Goal: Task Accomplishment & Management: Use online tool/utility

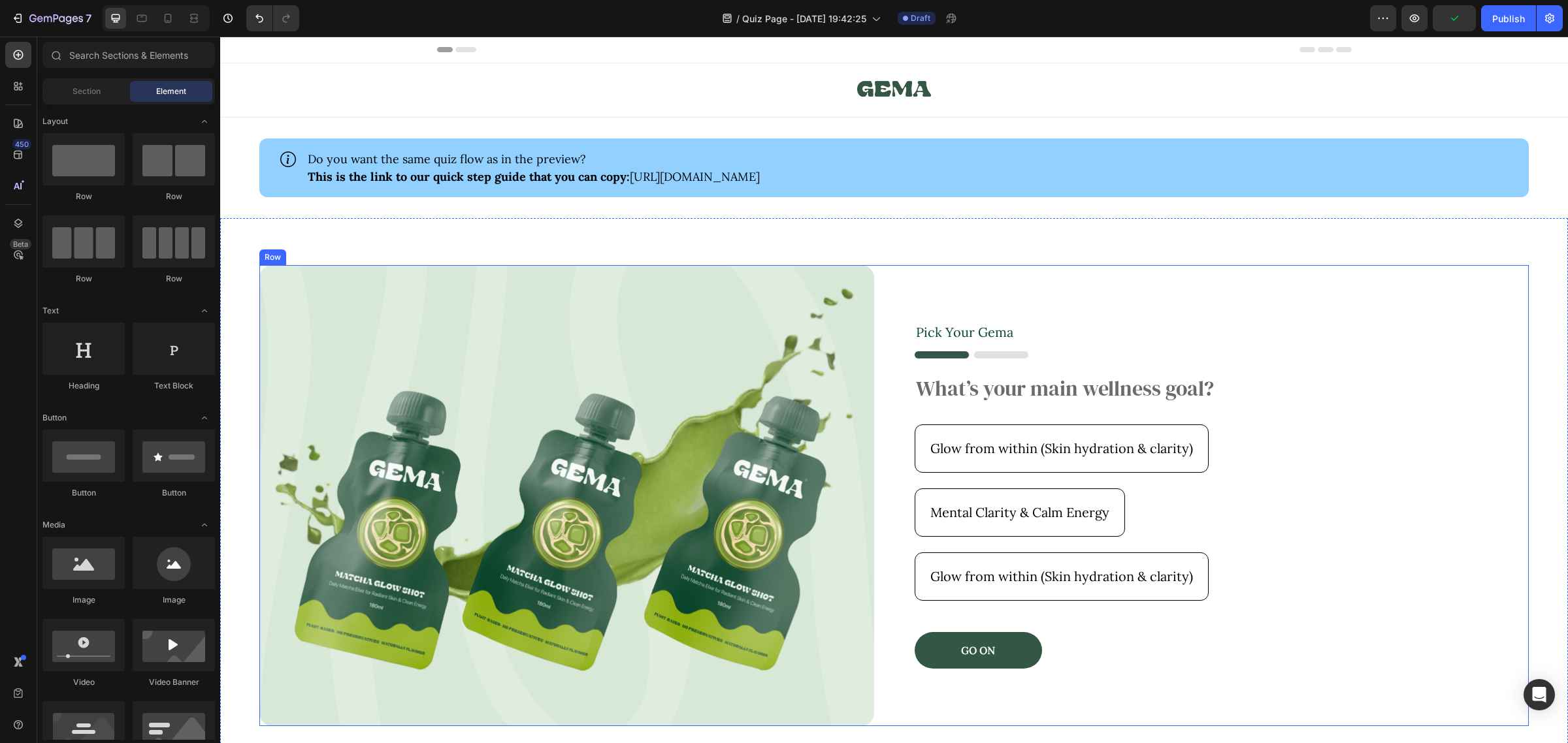
click at [1179, 347] on div "Pick Your [PERSON_NAME] Text Block Image What’s your main wellness goal? Headin…" at bounding box center [1222, 495] width 615 height 460
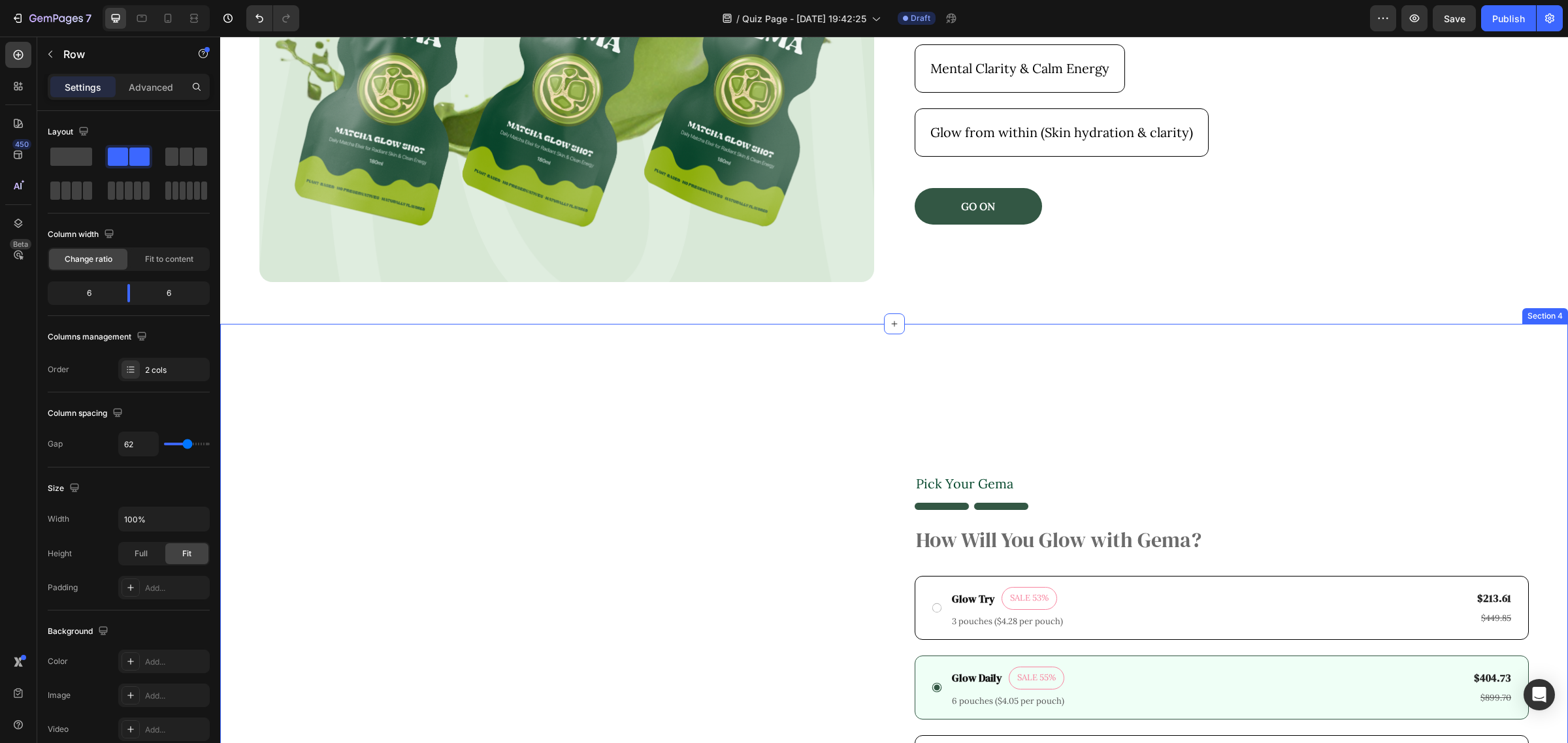
scroll to position [408, 0]
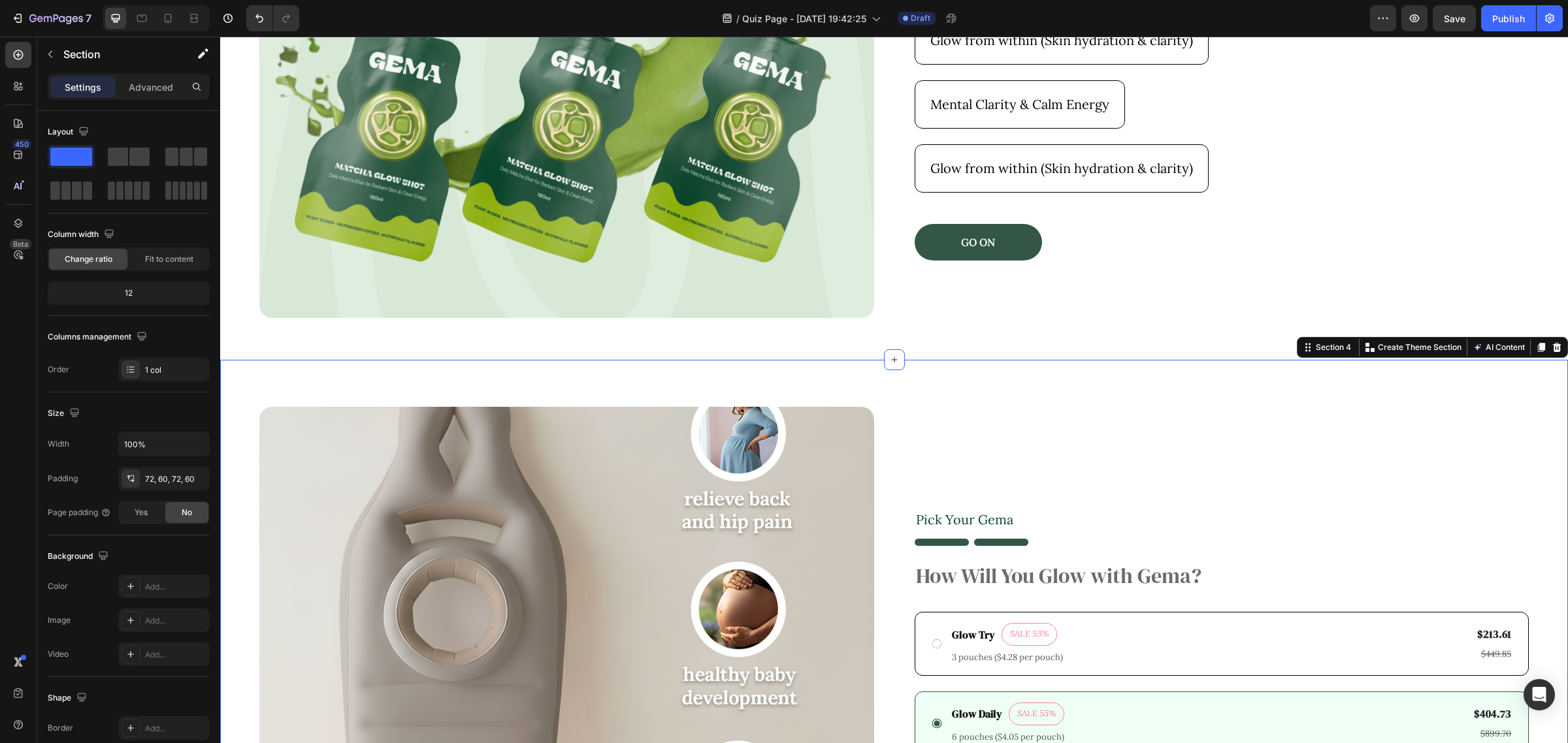
click at [1083, 385] on div "Product Images Pick Your [PERSON_NAME] Text Block Image How Will You Glow with …" at bounding box center [894, 702] width 1348 height 685
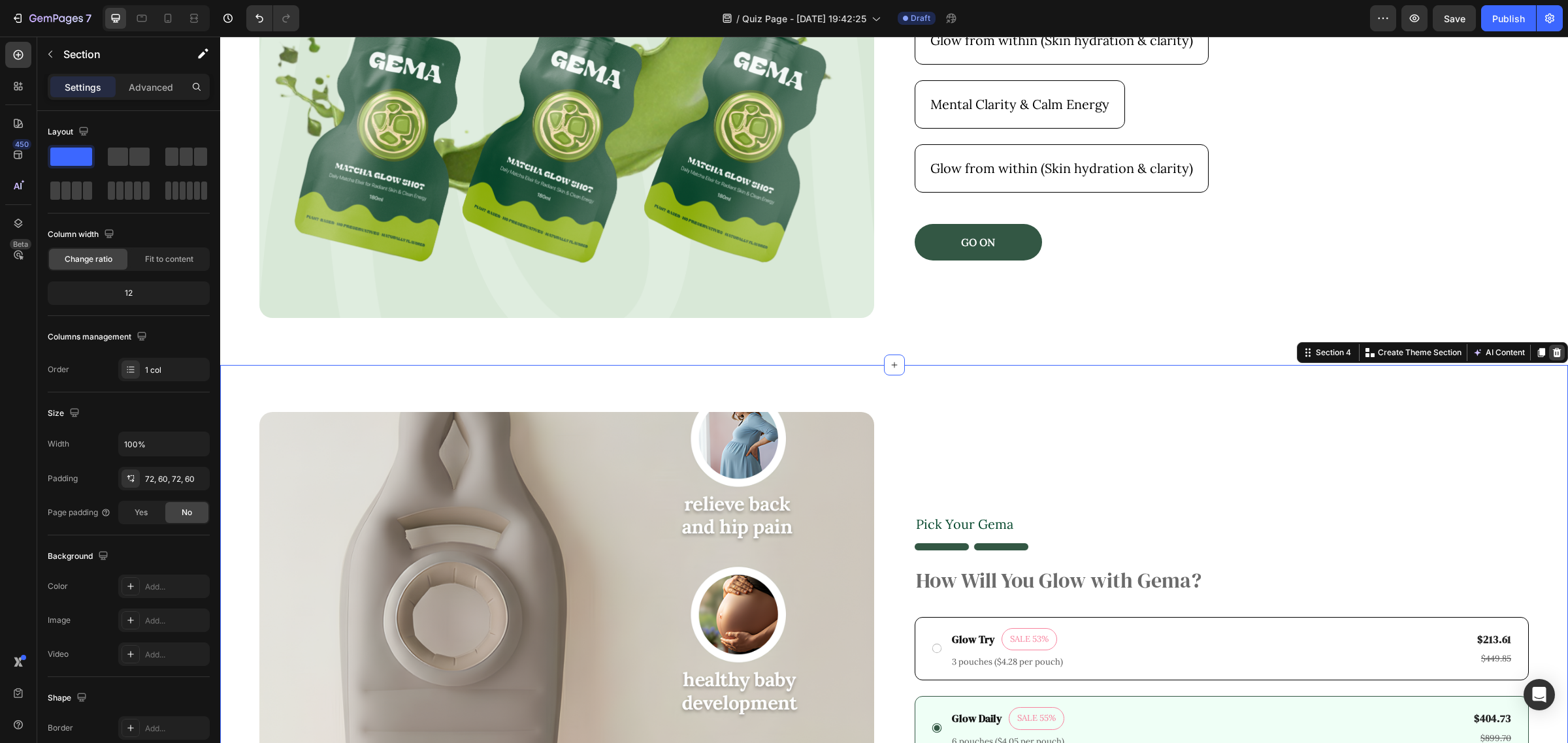
click at [1551, 352] on icon at bounding box center [1557, 353] width 11 height 11
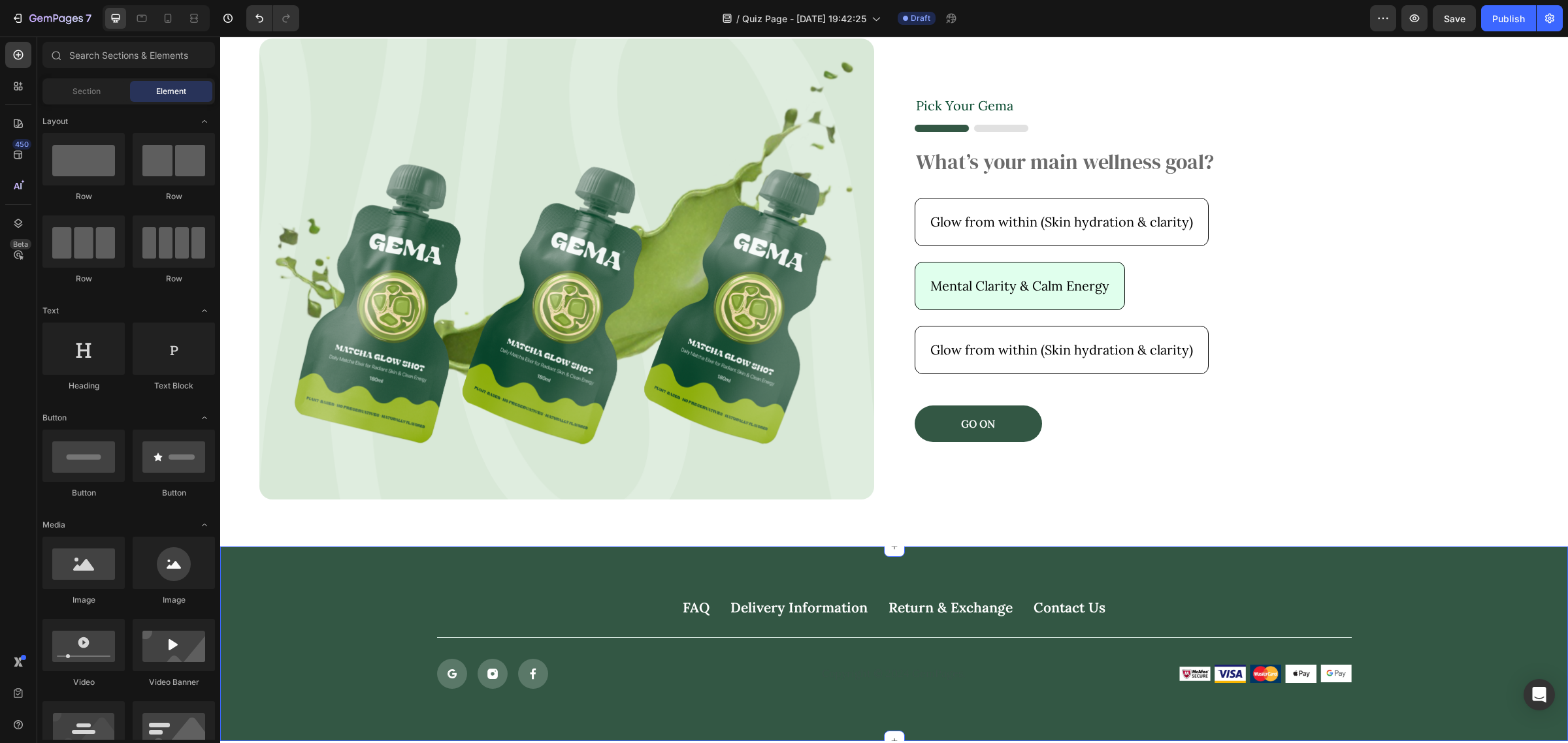
scroll to position [163, 0]
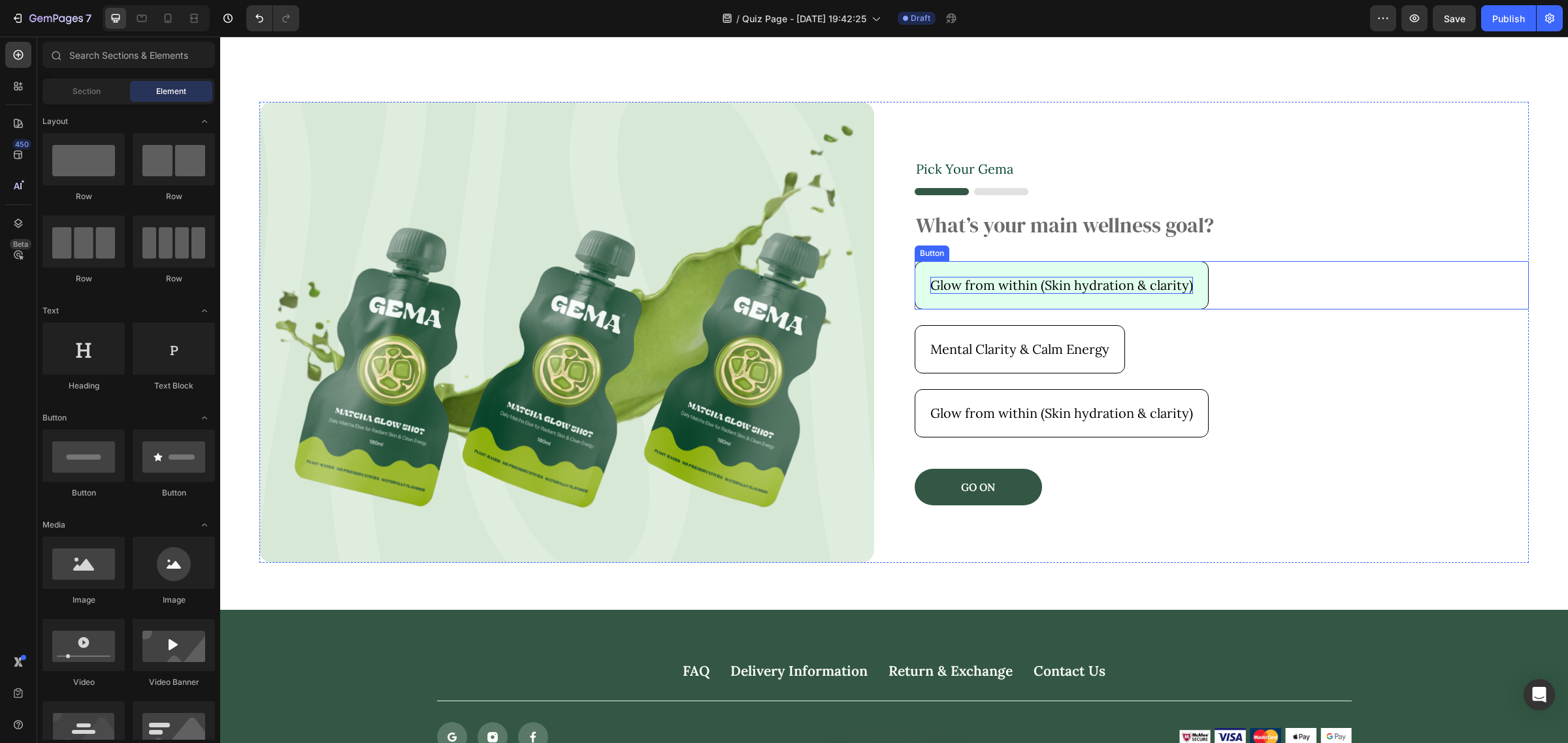
click at [991, 289] on p "Glow from within (Skin hydration & clarity)" at bounding box center [1061, 285] width 262 height 17
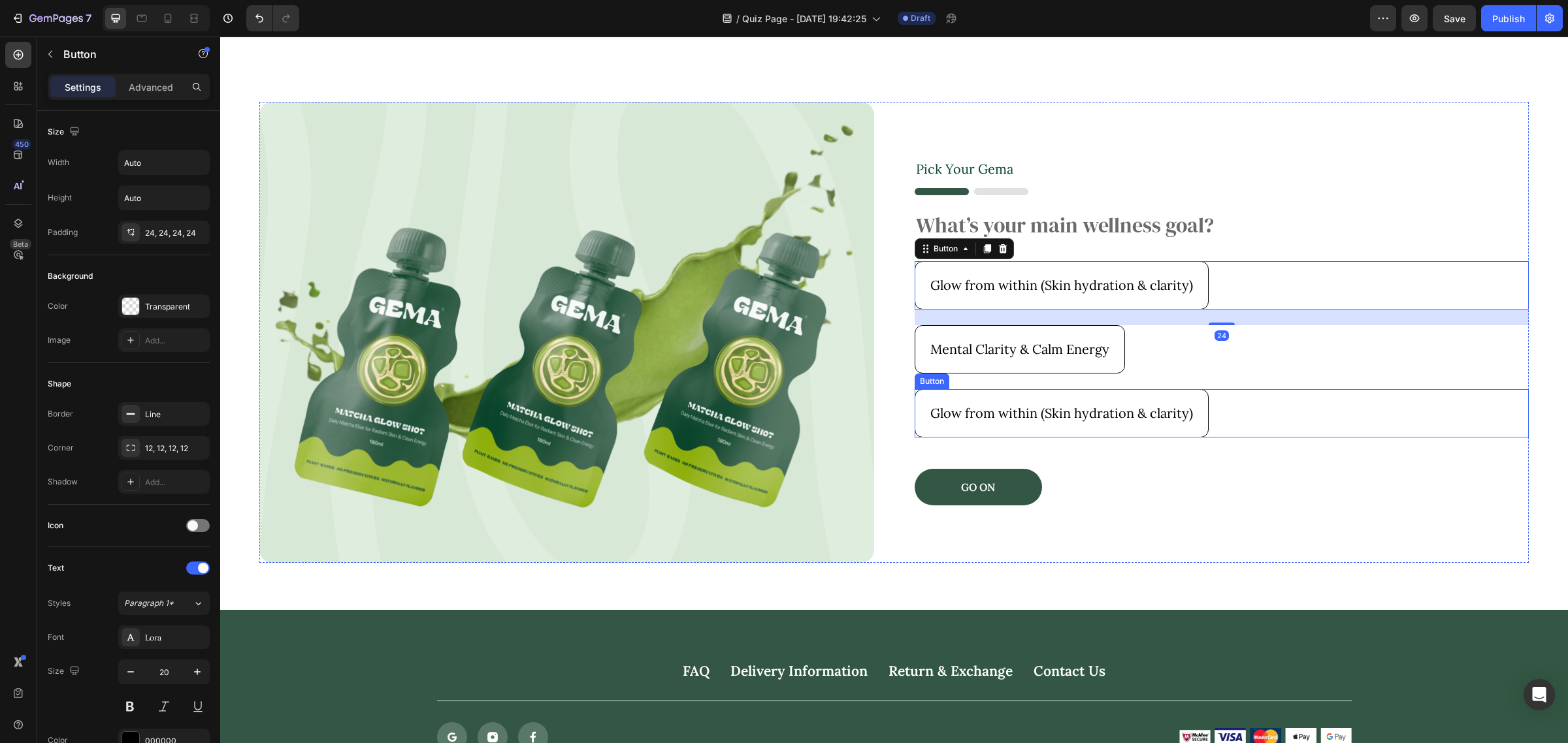
click at [1361, 418] on div "Glow from within (Skin hydration & clarity) Button" at bounding box center [1222, 413] width 615 height 48
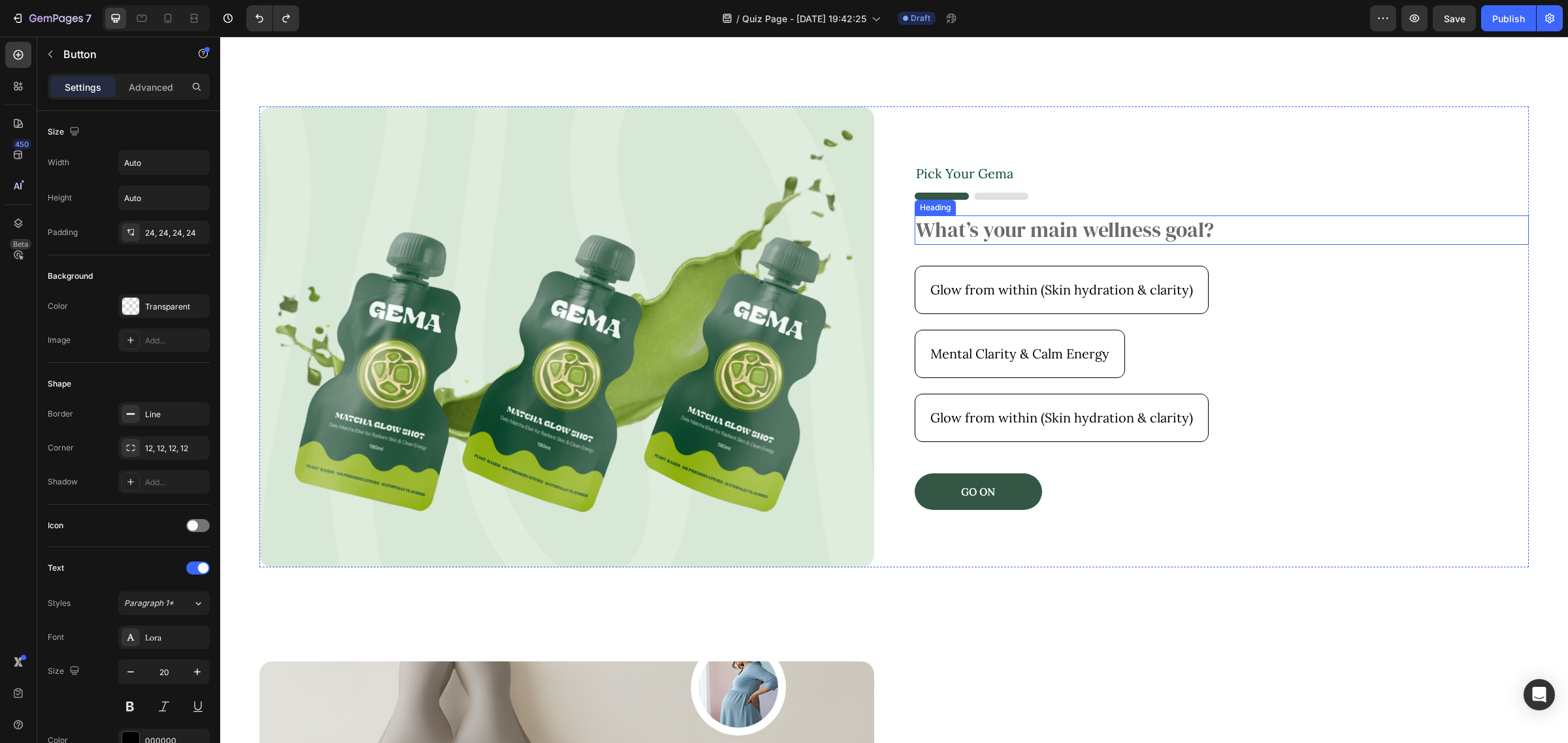
scroll to position [27, 0]
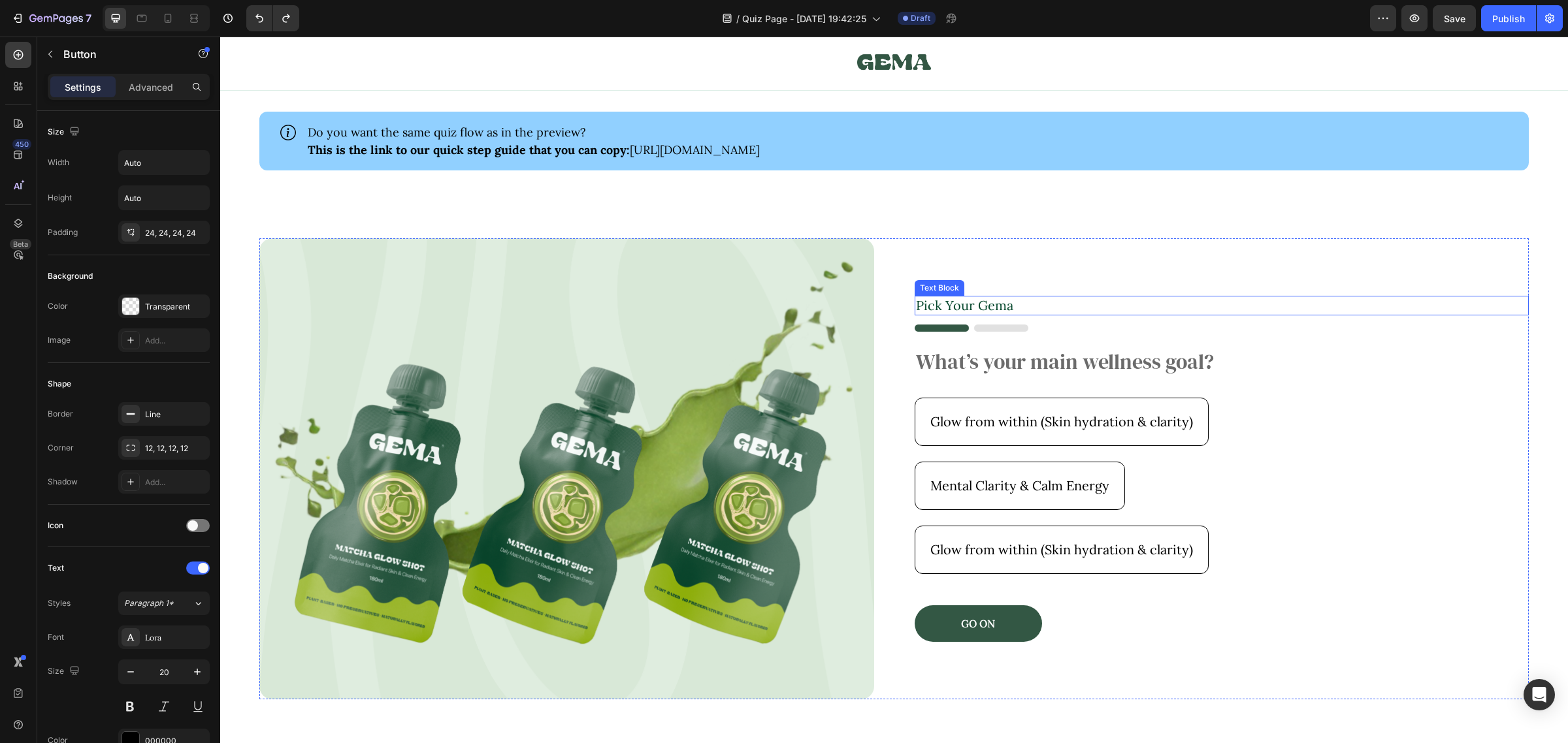
click at [1075, 301] on p "Pick Your Gema" at bounding box center [1222, 305] width 612 height 17
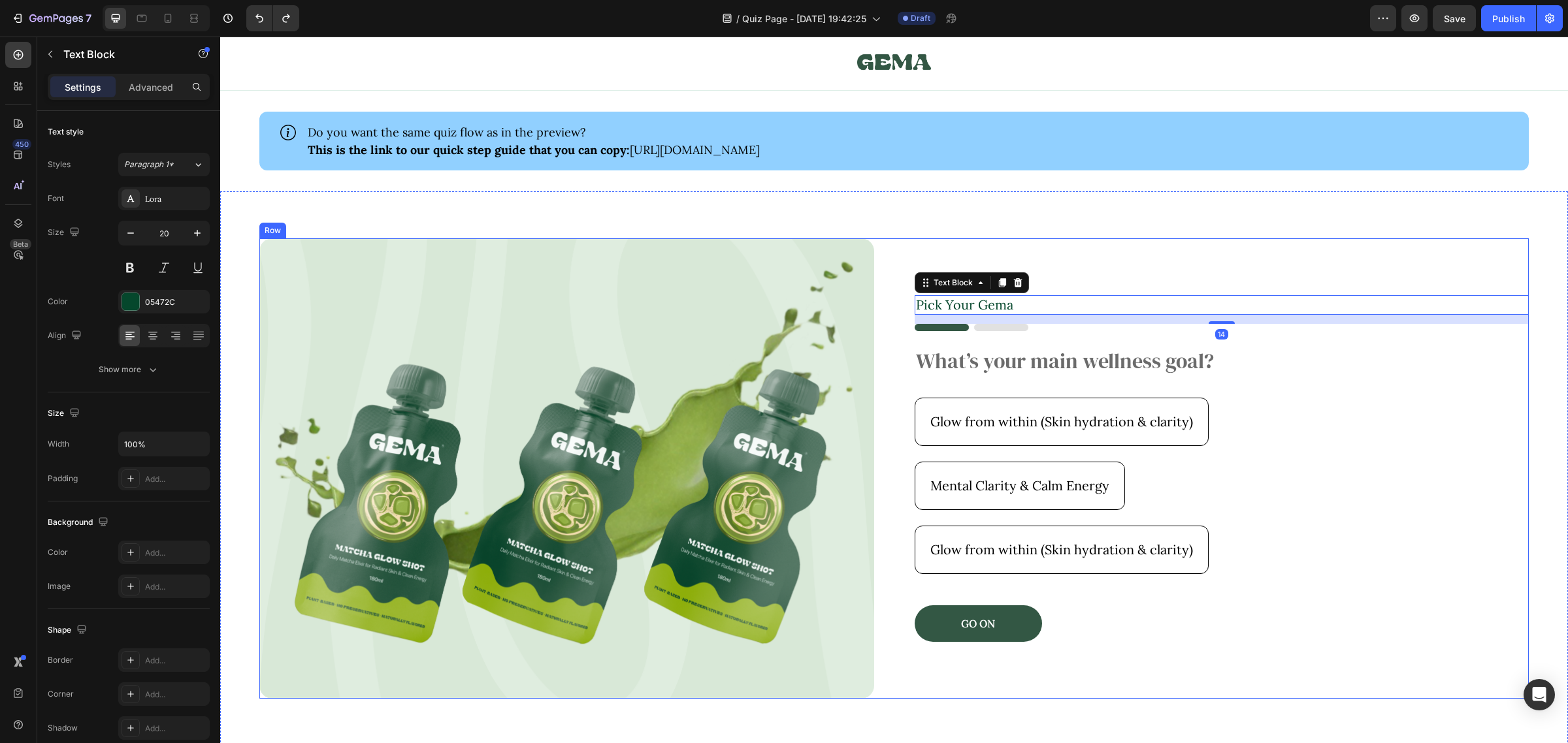
click at [1103, 253] on div "Pick Your [PERSON_NAME] Text Block 14 Image What’s your main wellness goal? Hea…" at bounding box center [1222, 468] width 615 height 460
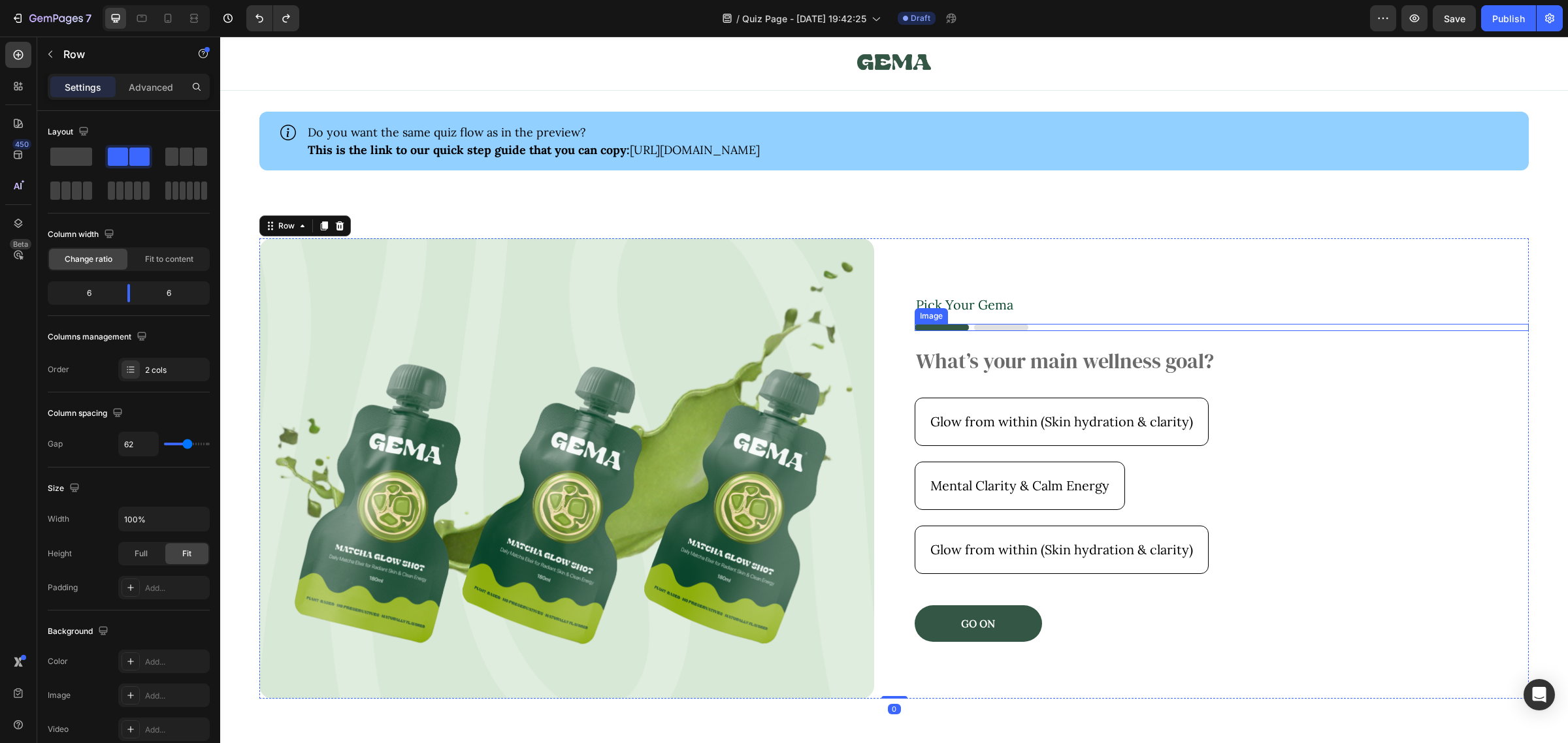
click at [967, 328] on div "Image" at bounding box center [1222, 328] width 615 height 7
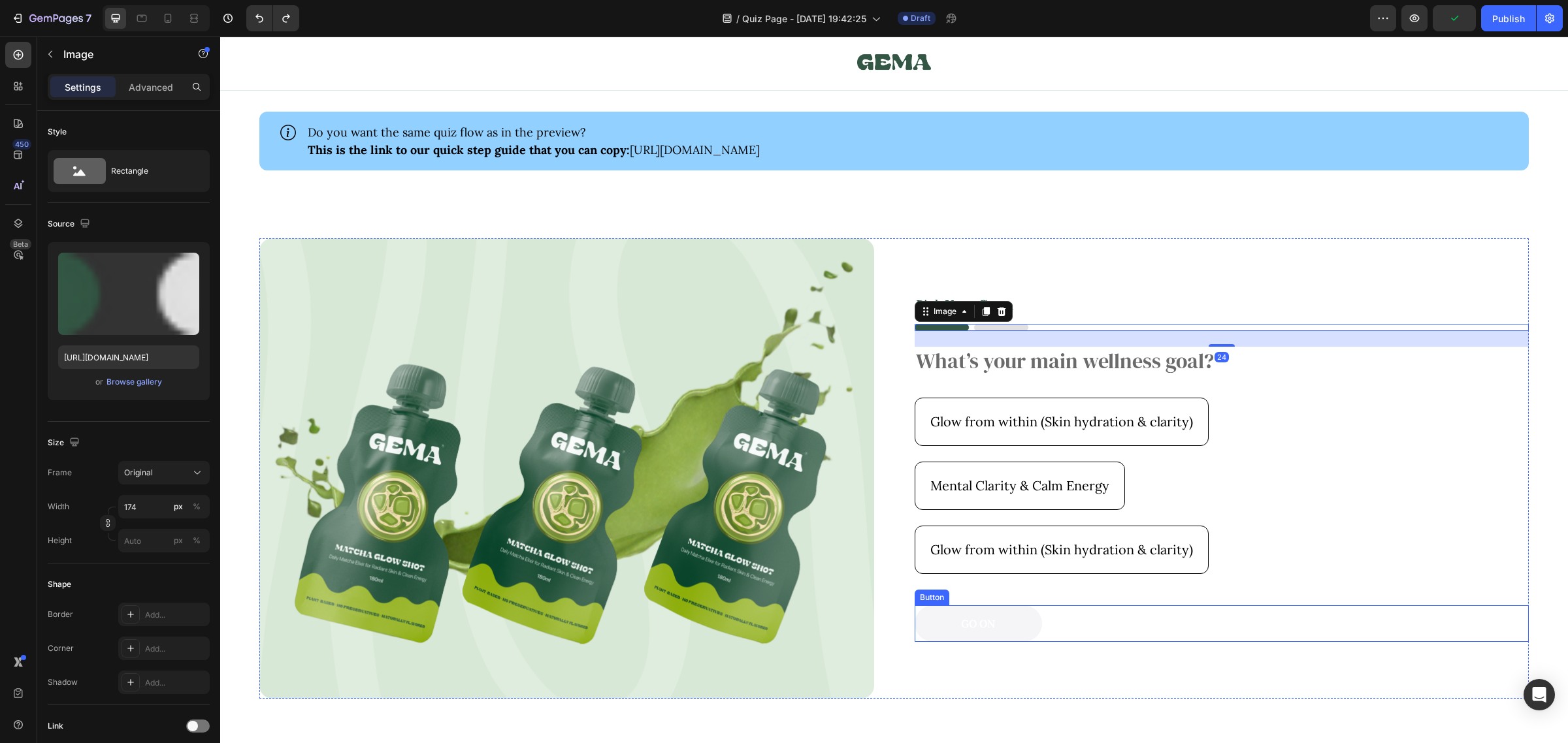
click at [942, 618] on button "GO ON" at bounding box center [978, 624] width 128 height 36
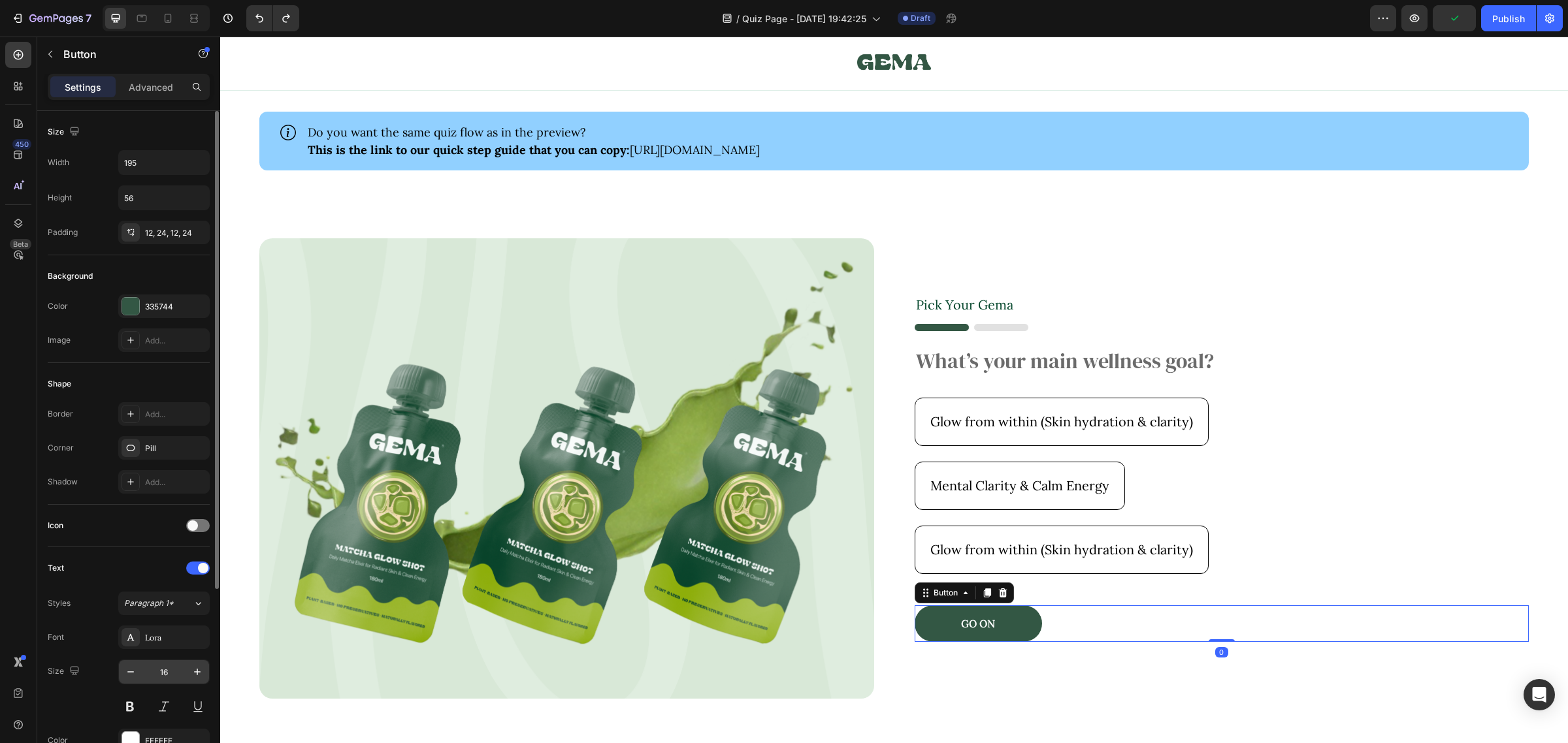
scroll to position [269, 0]
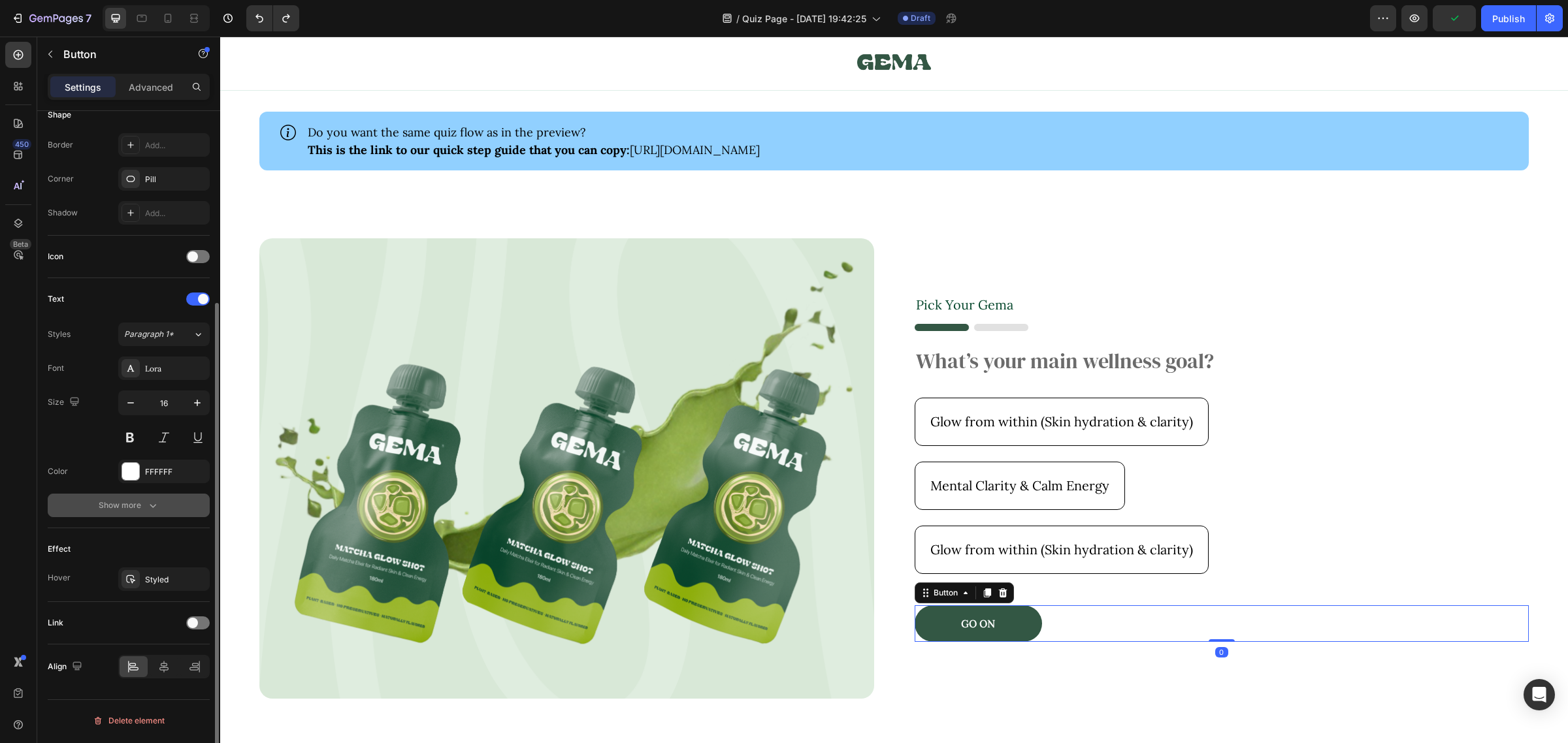
click at [138, 508] on div "Show more" at bounding box center [129, 505] width 61 height 13
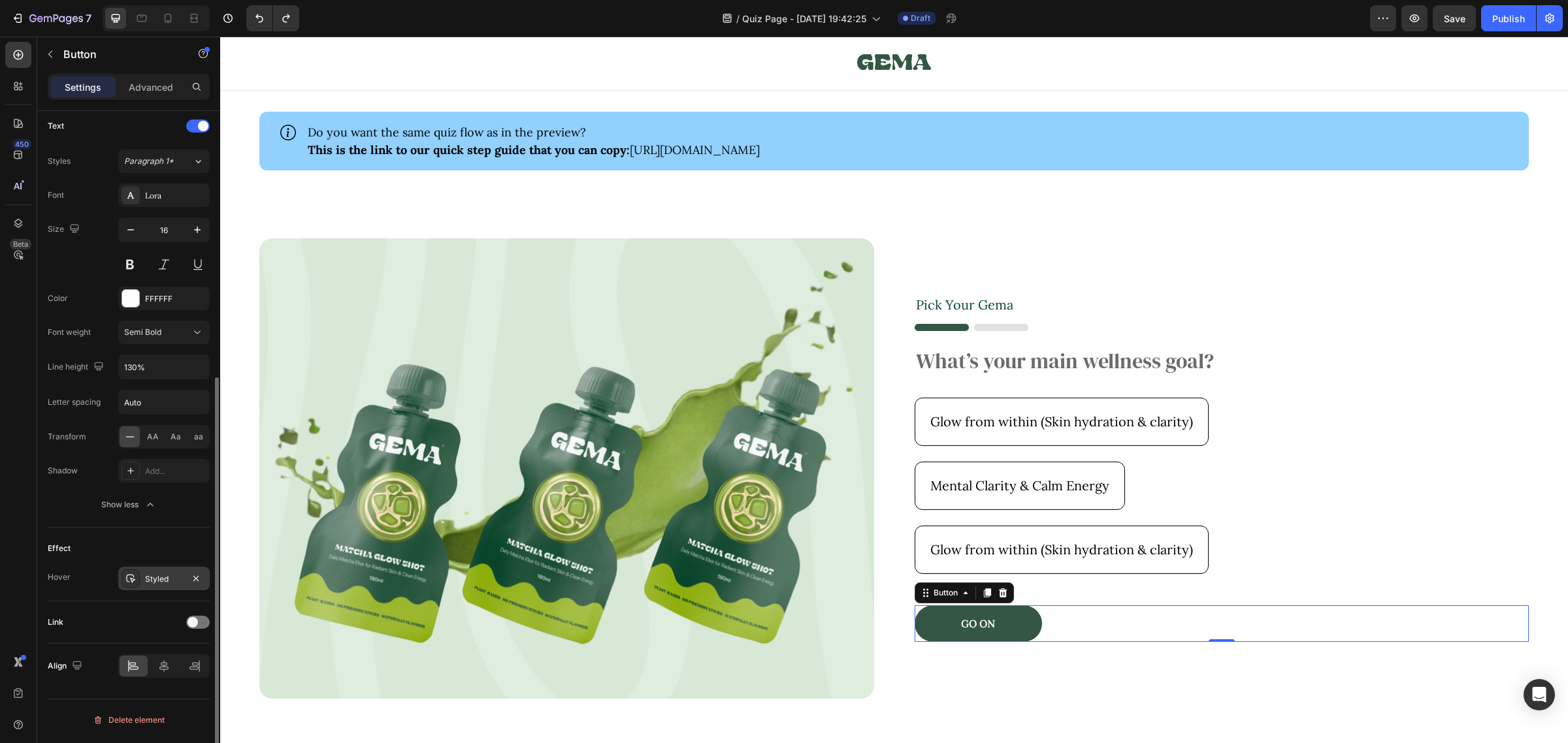
click at [149, 583] on div "Styled" at bounding box center [164, 579] width 38 height 12
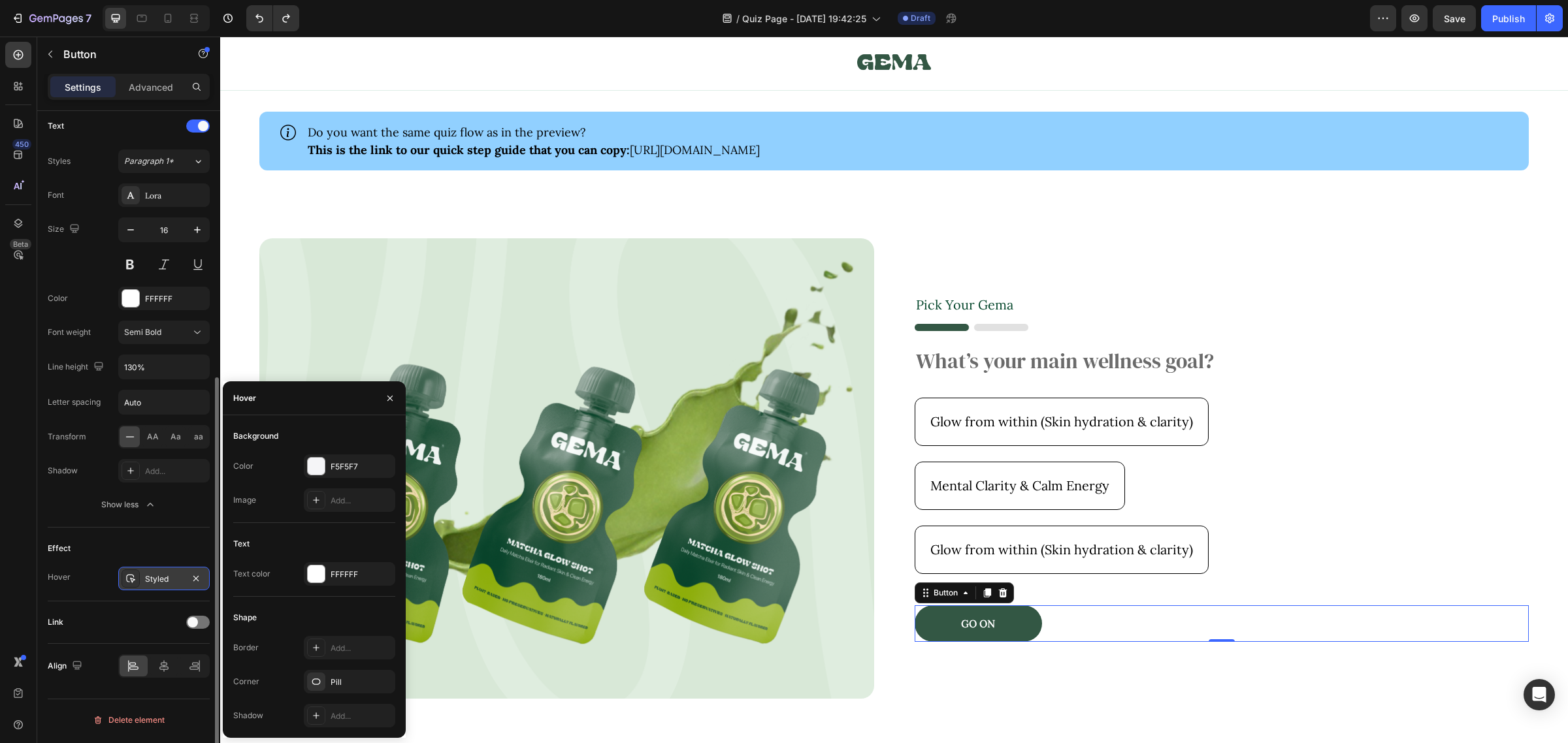
click at [149, 583] on div "Styled" at bounding box center [164, 579] width 38 height 12
click at [142, 540] on div "Effect" at bounding box center [128, 548] width 162 height 21
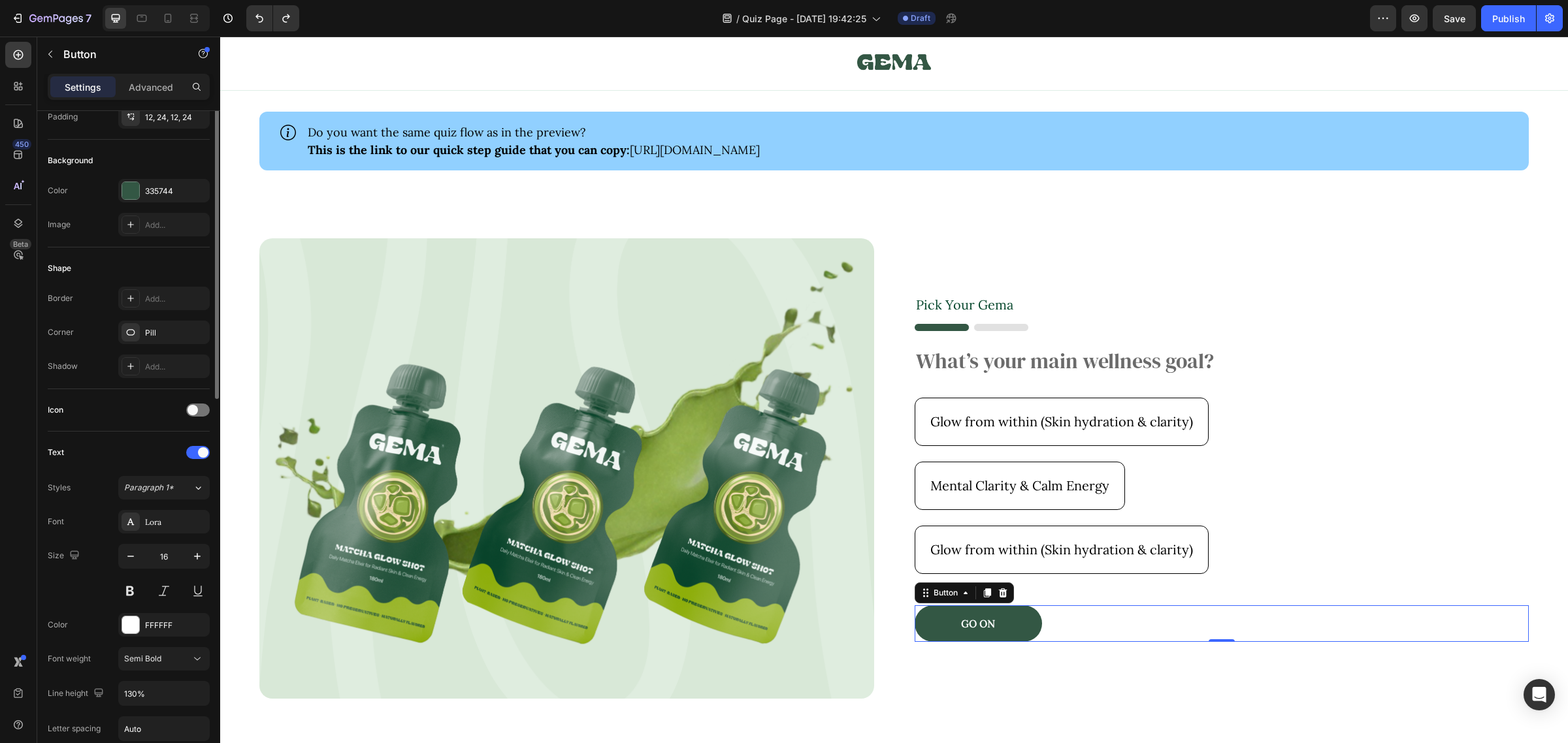
scroll to position [0, 0]
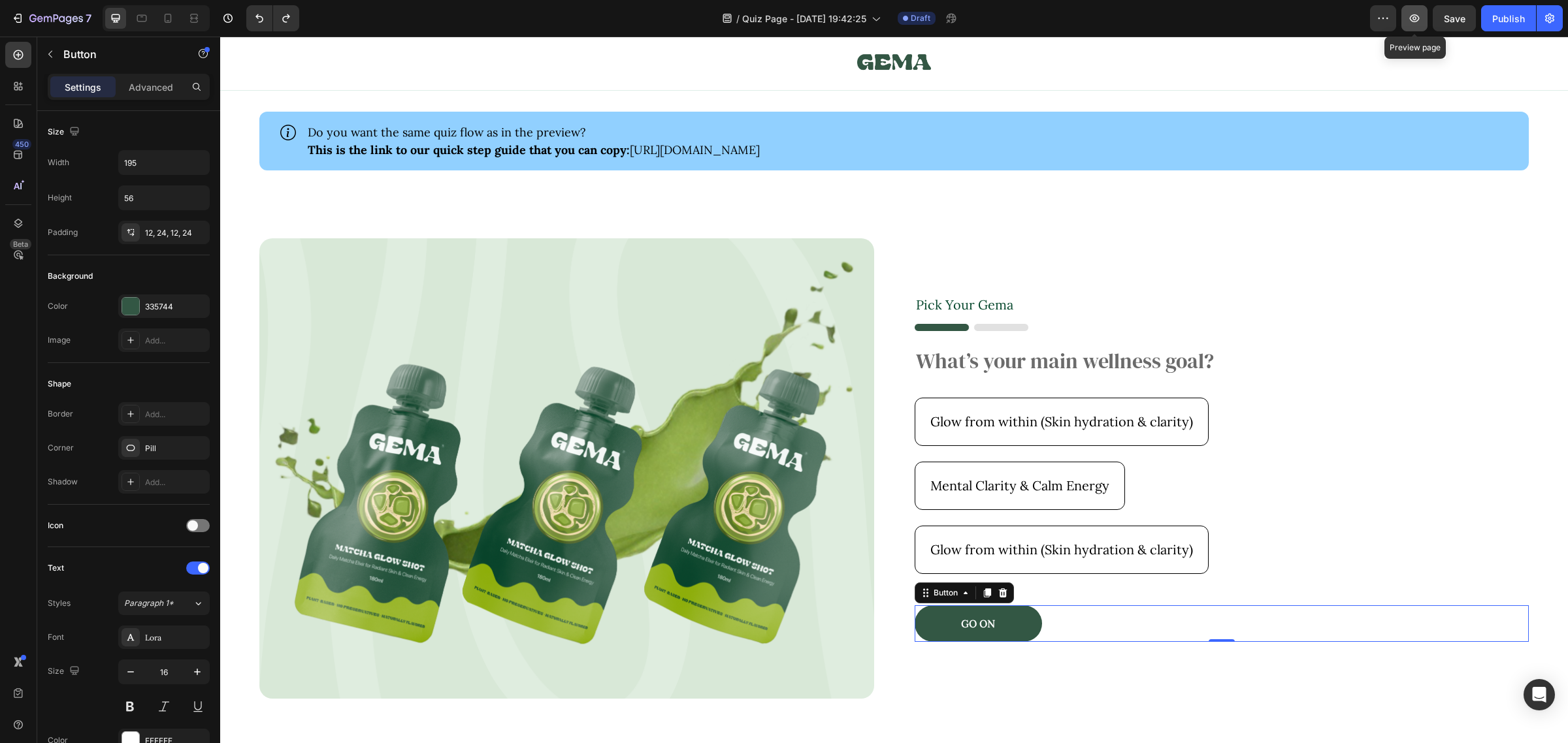
click at [1411, 13] on icon "button" at bounding box center [1414, 18] width 13 height 13
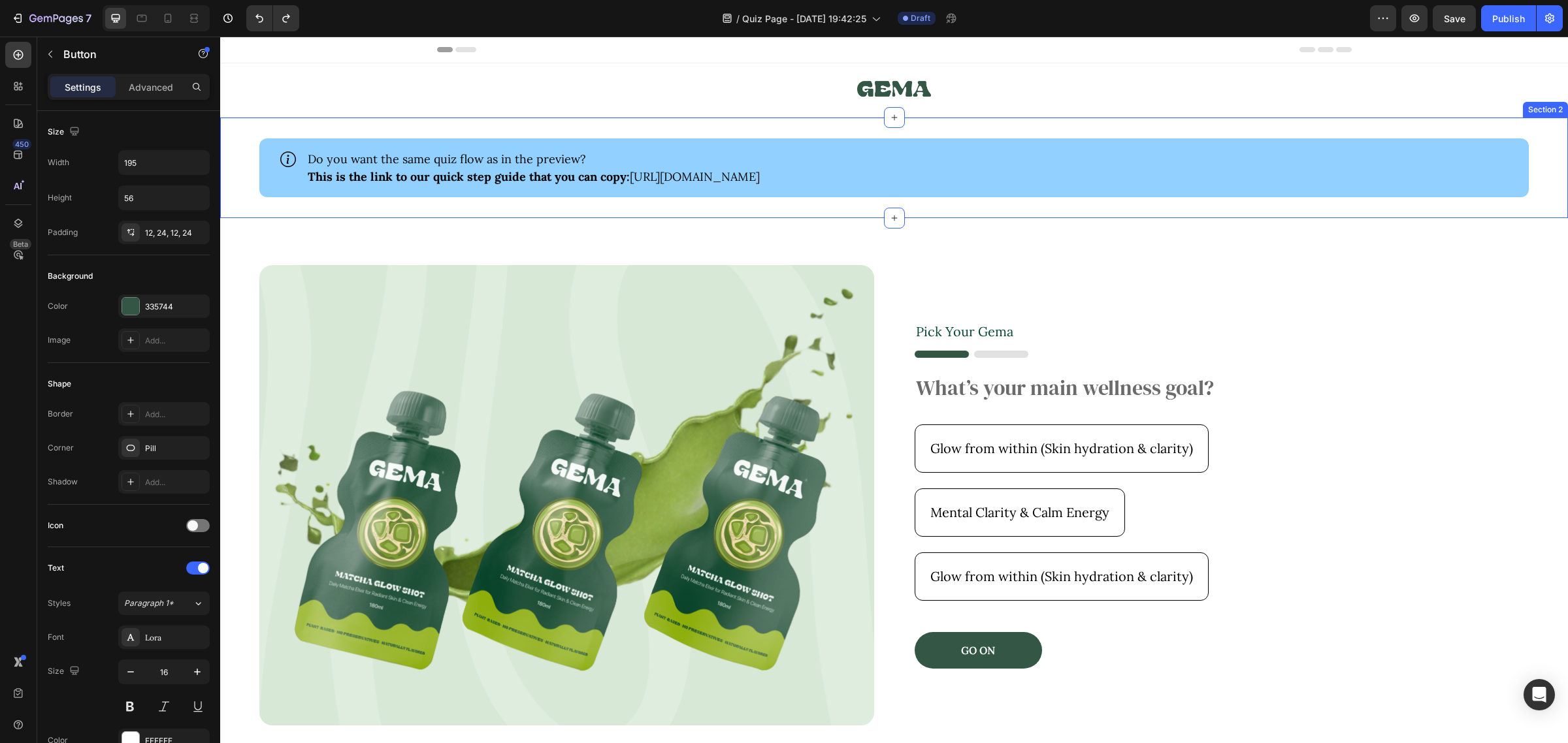
click at [481, 212] on div "Icon Do you want the same quiz flow as in the preview? This is the link to our …" at bounding box center [894, 168] width 1348 height 101
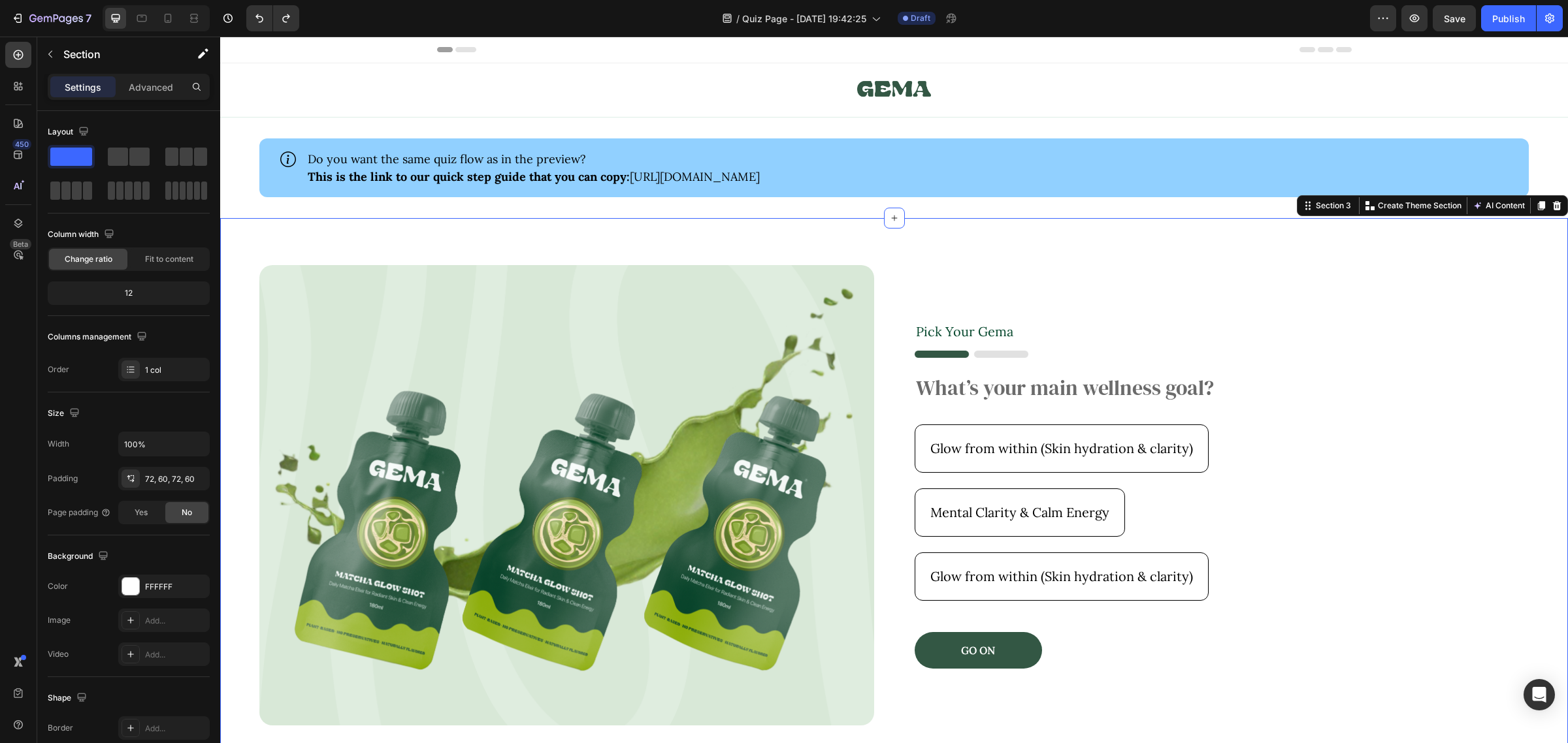
click at [479, 236] on div "Image Pick Your [PERSON_NAME] Text Block Image What’s your main wellness goal? …" at bounding box center [894, 495] width 1348 height 554
click at [648, 334] on img at bounding box center [567, 495] width 615 height 460
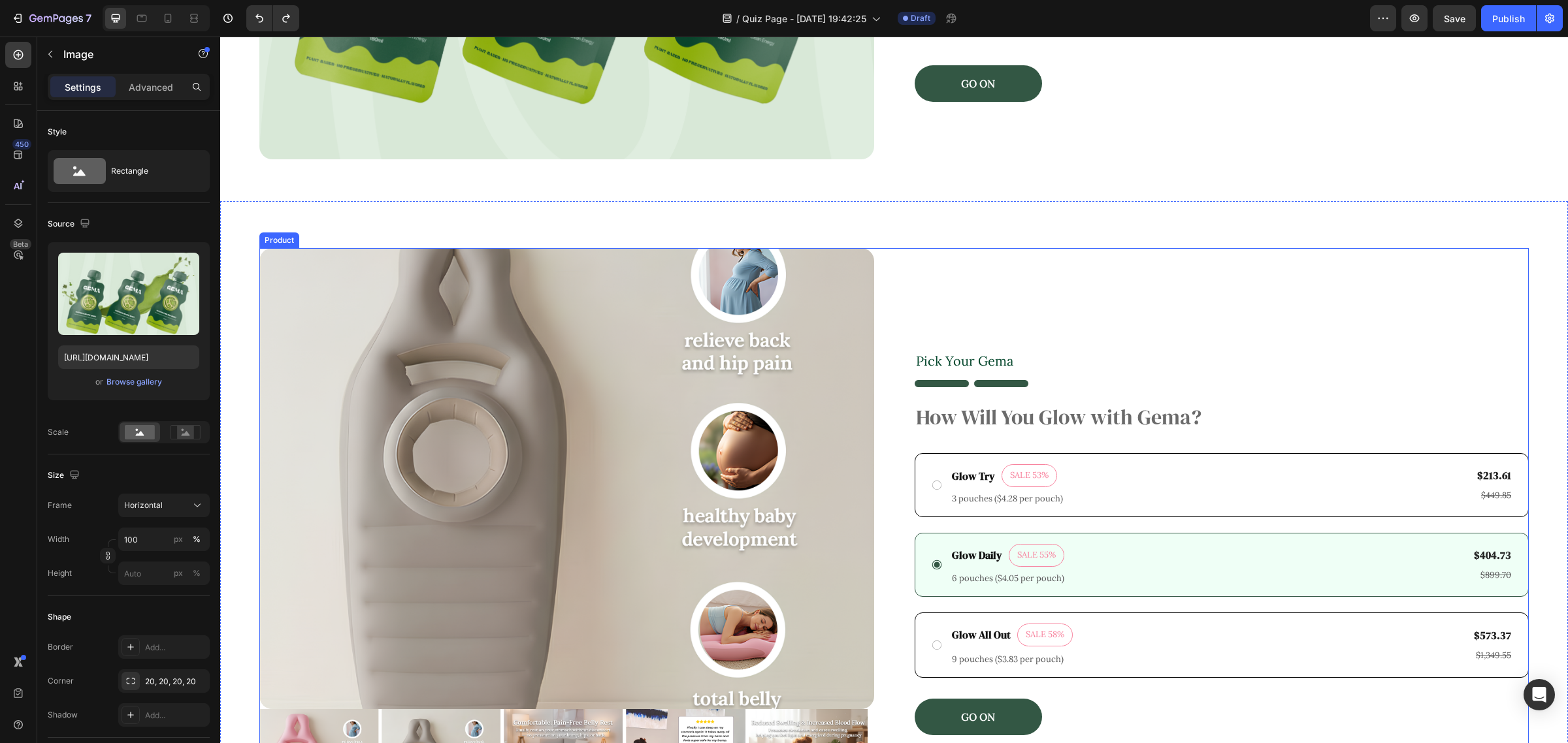
scroll to position [327, 0]
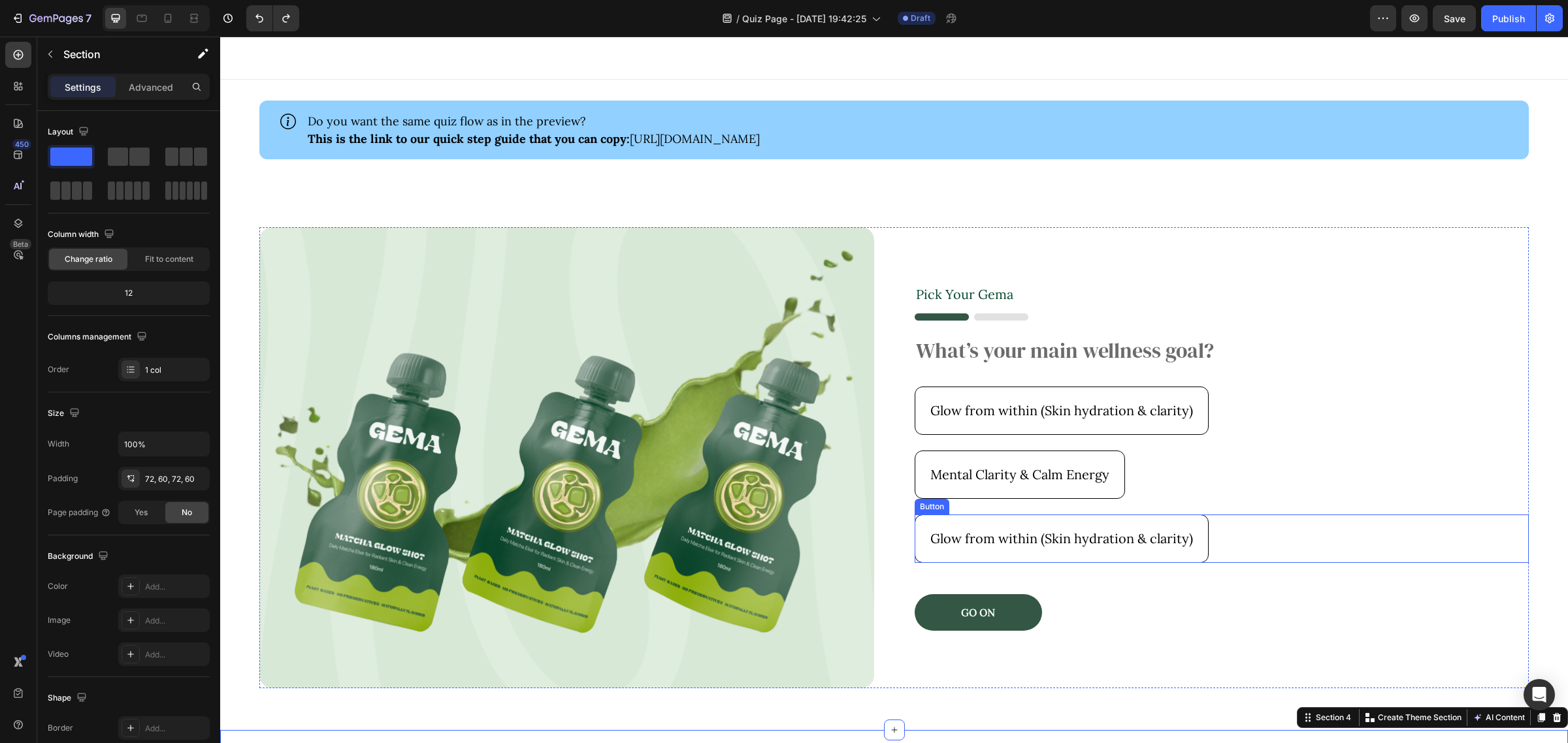
scroll to position [27, 0]
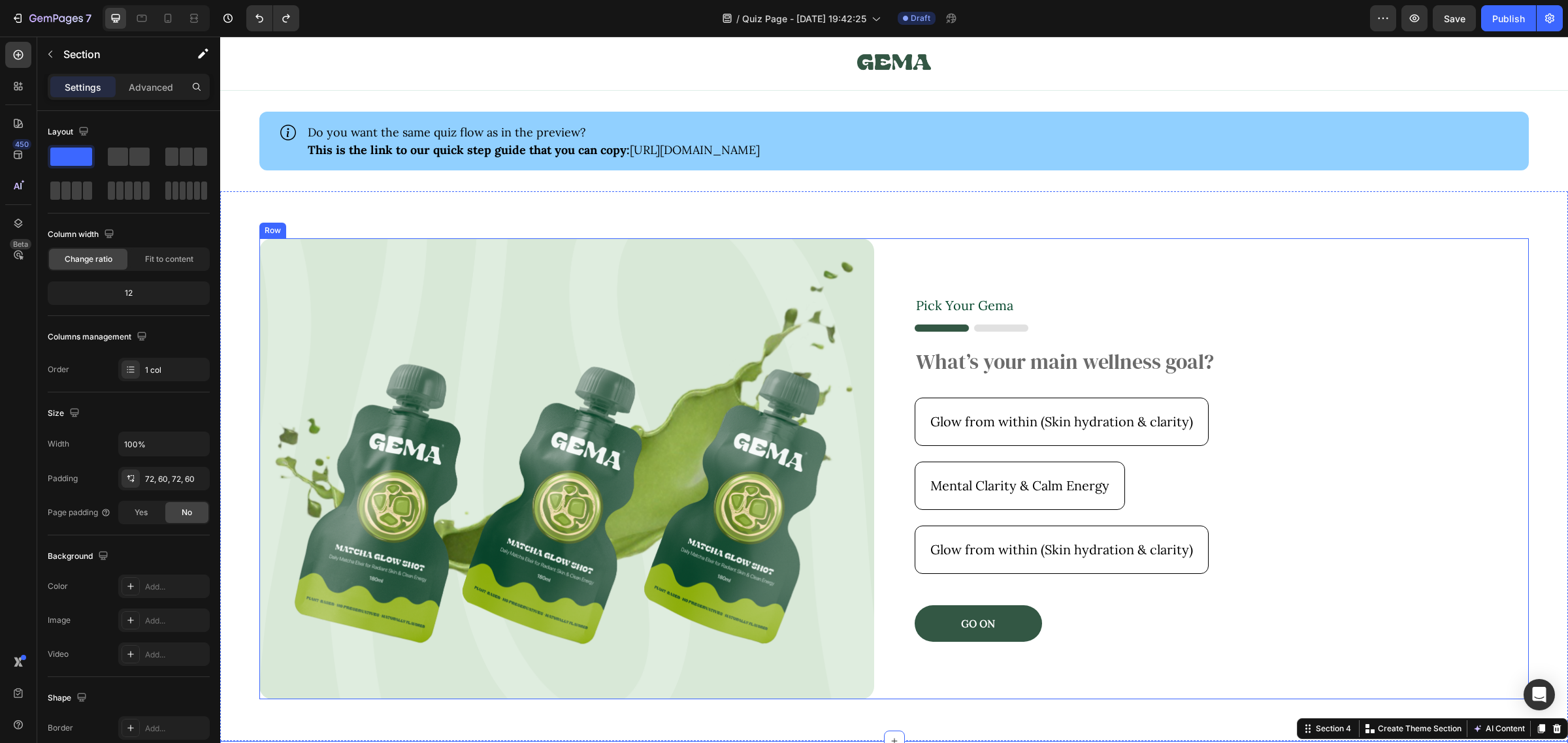
click at [896, 441] on div "Image Pick Your [PERSON_NAME] Text Block Image What’s your main wellness goal? …" at bounding box center [893, 468] width 1269 height 460
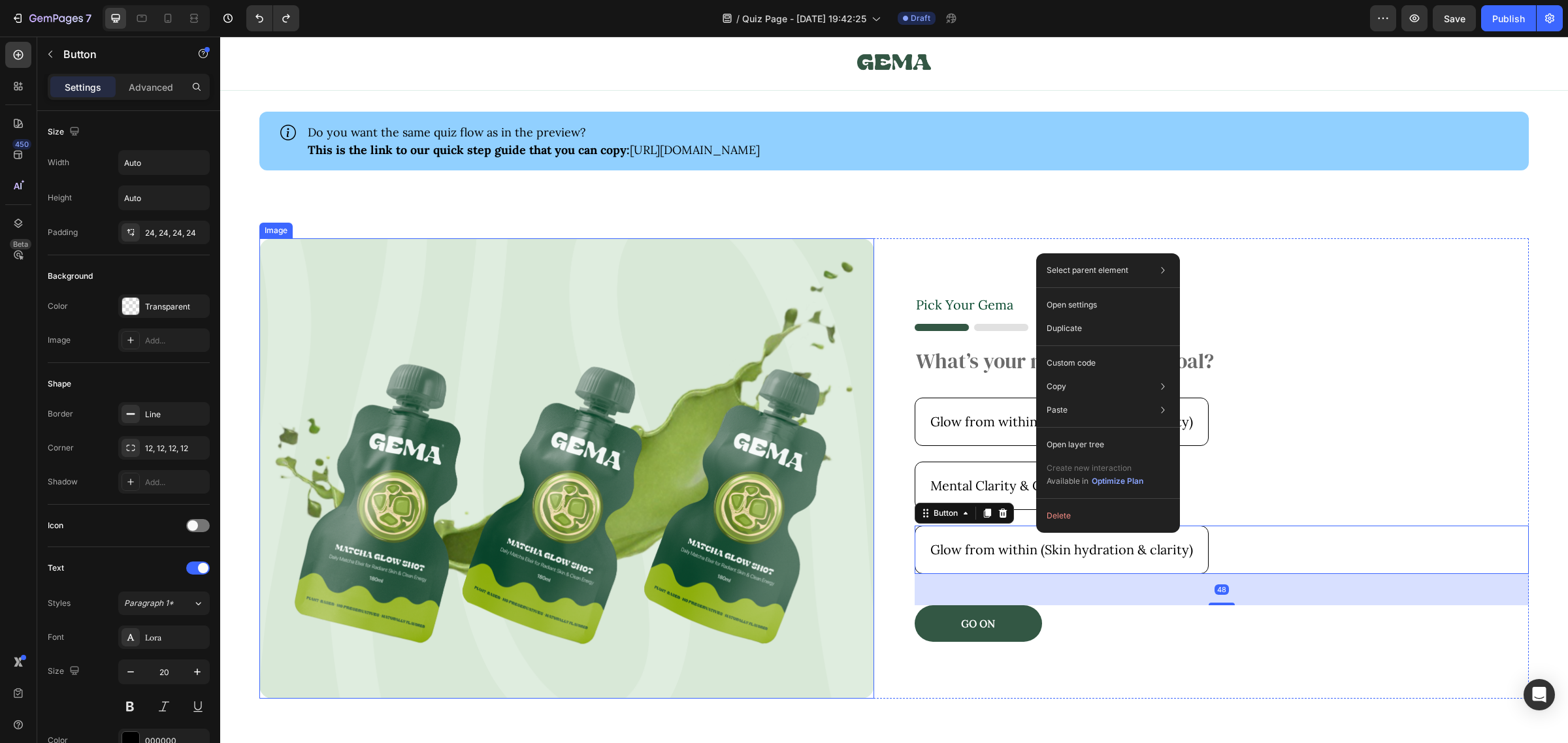
click at [814, 315] on img at bounding box center [567, 468] width 615 height 460
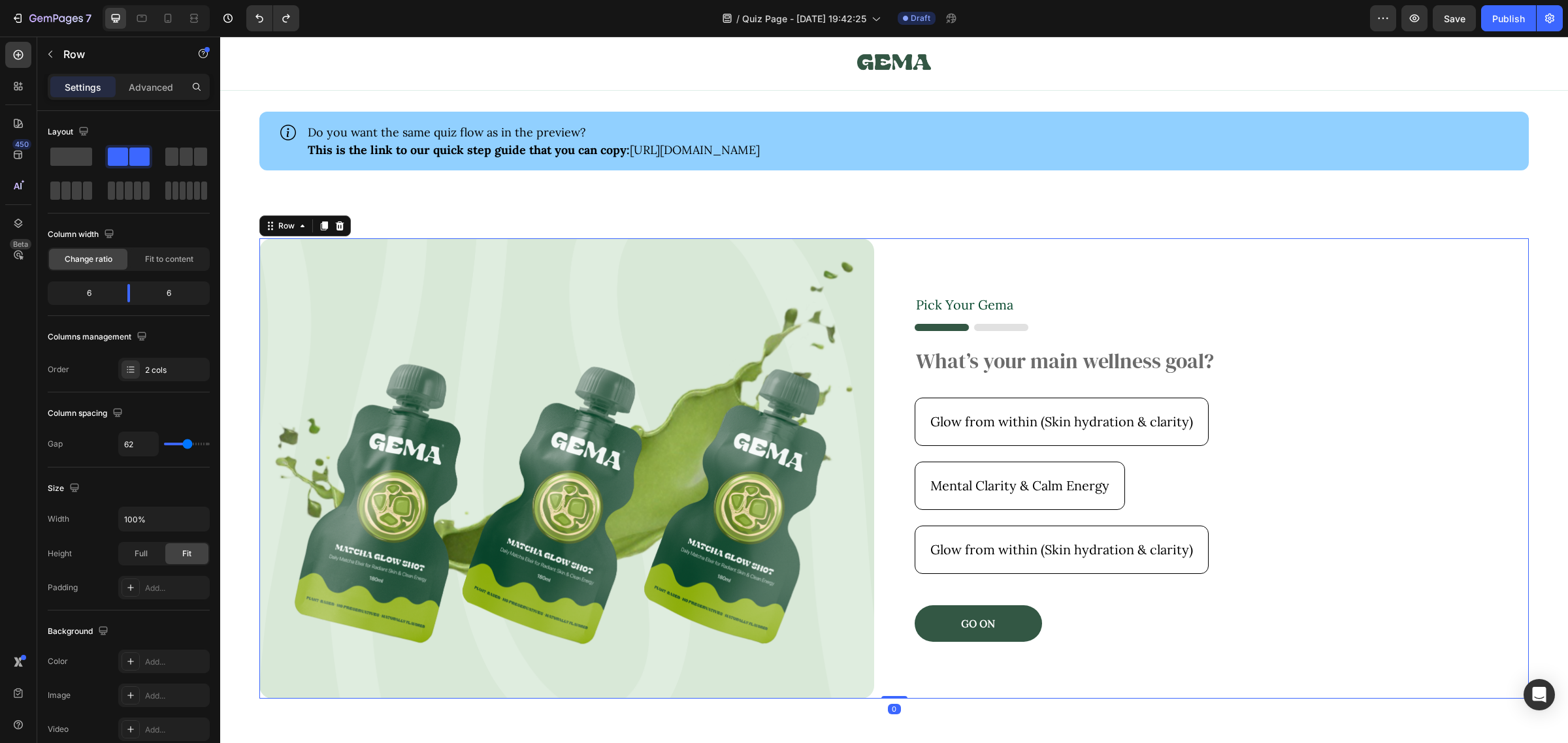
click at [875, 319] on div "Image Pick Your [PERSON_NAME] Text Block Image What’s your main wellness goal? …" at bounding box center [893, 468] width 1269 height 460
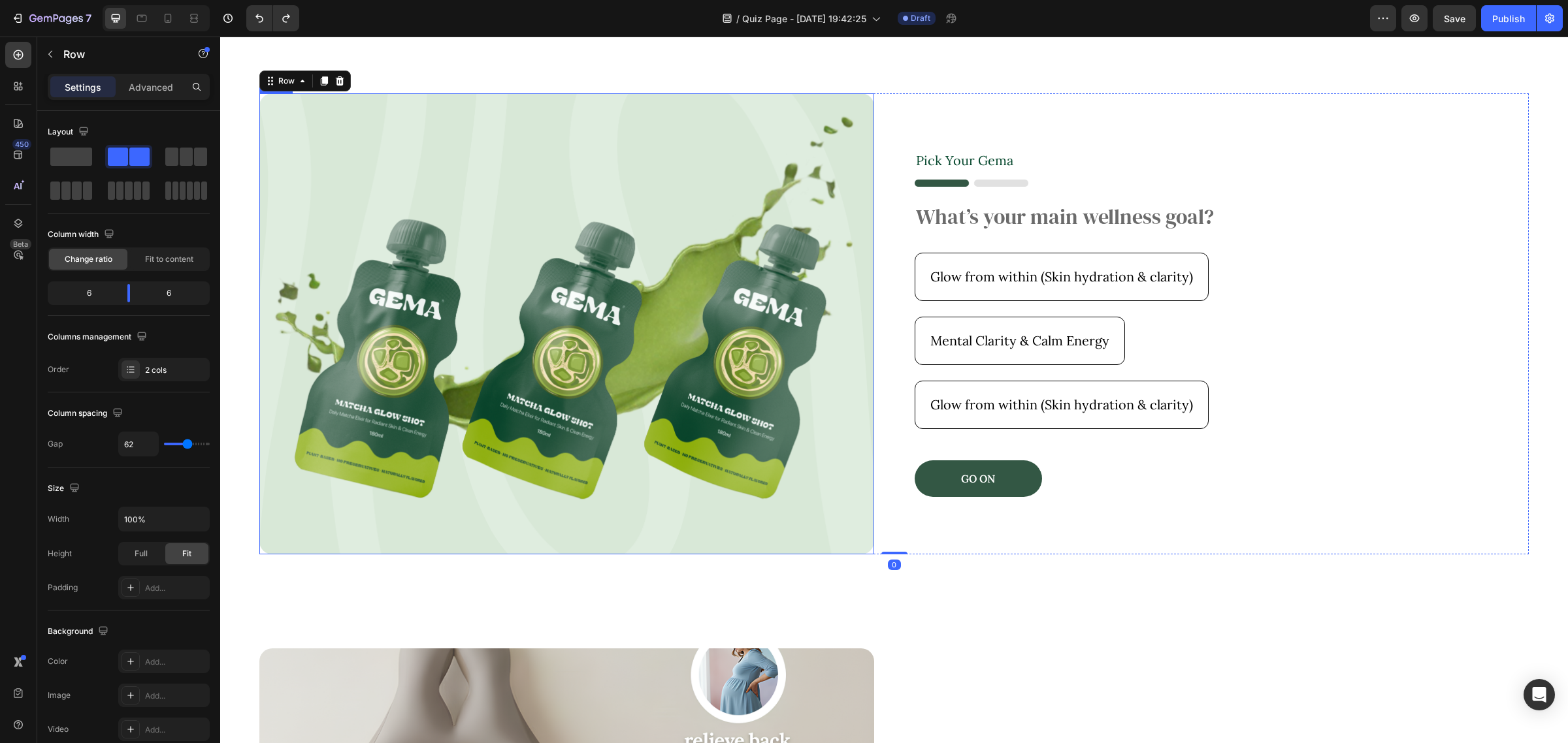
scroll to position [272, 0]
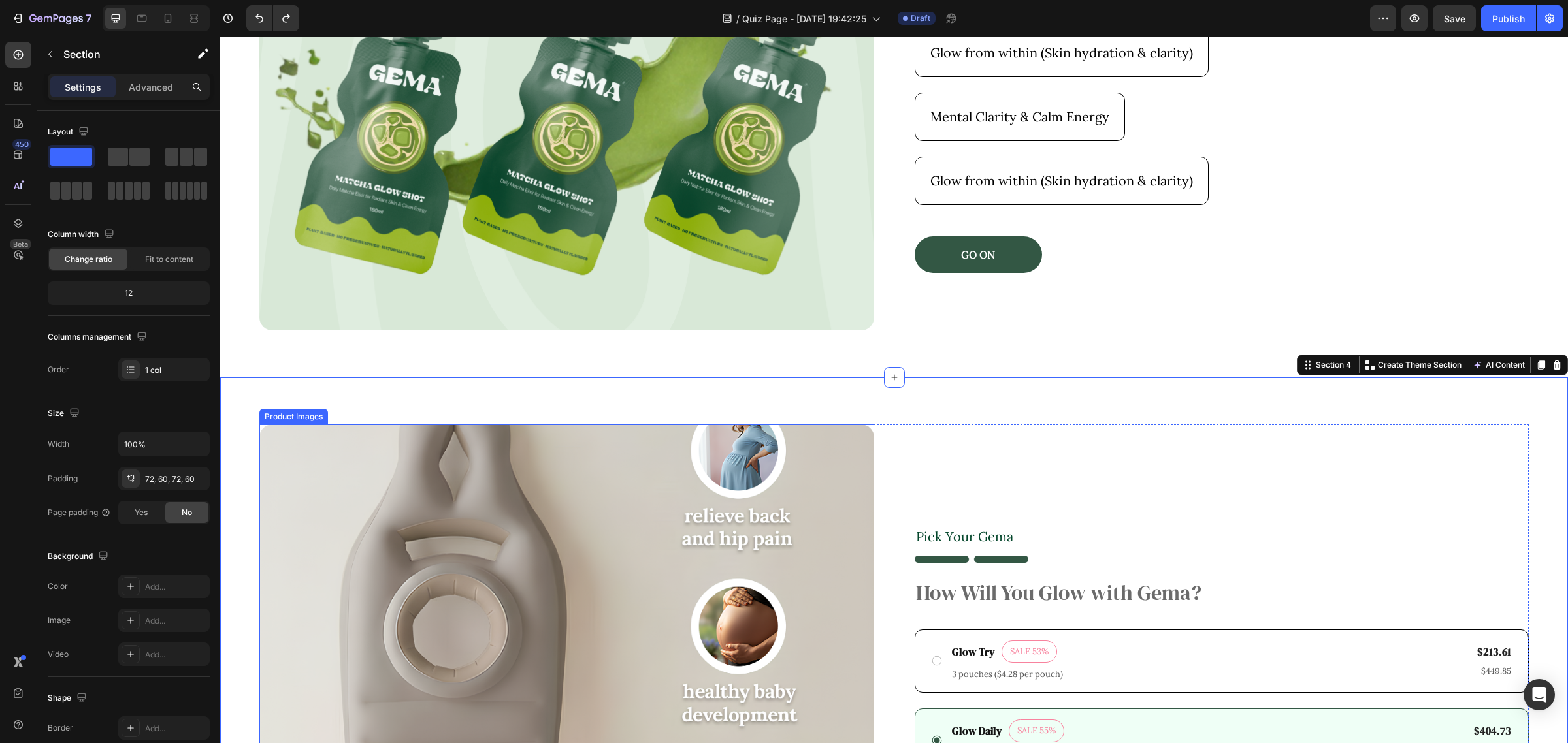
scroll to position [435, 0]
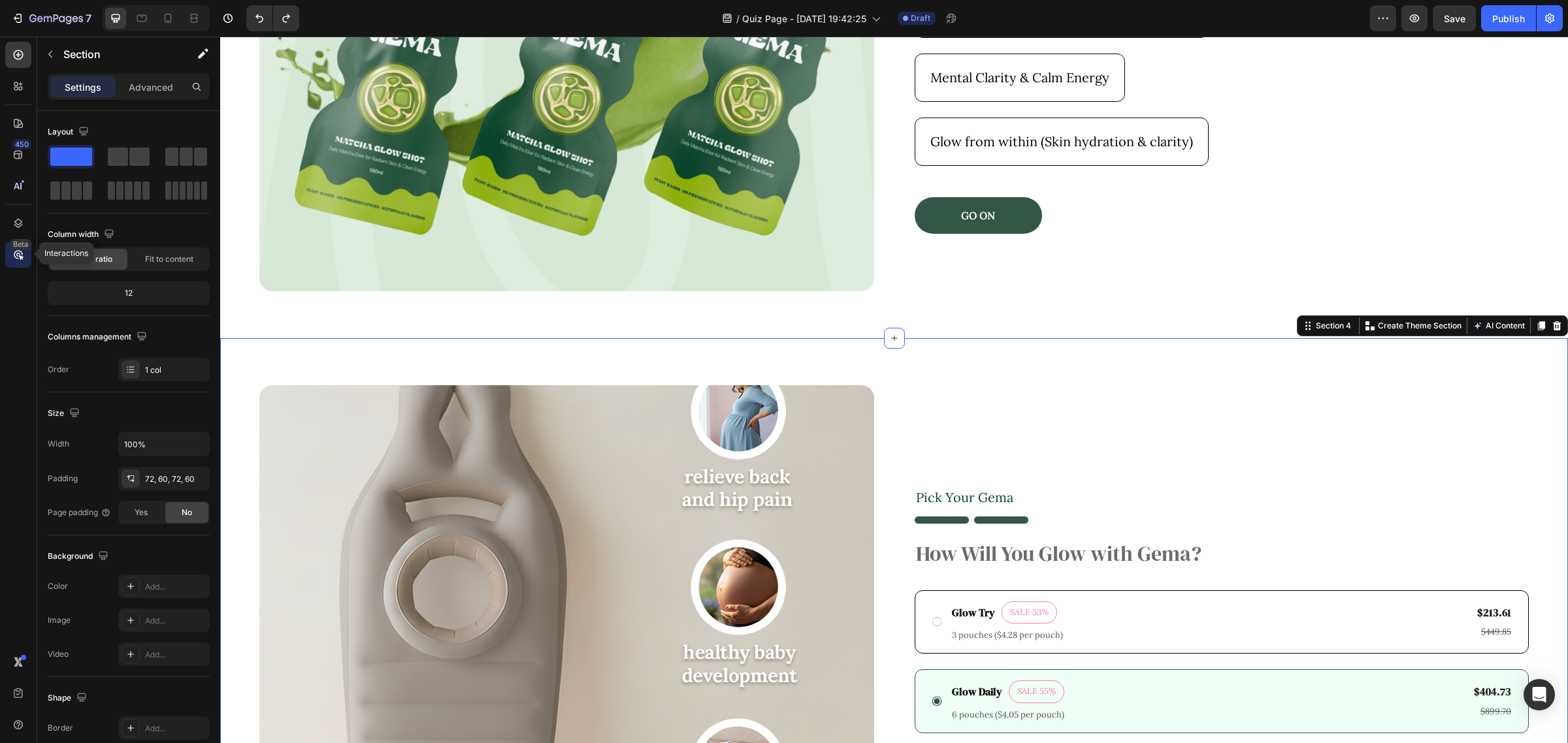
click at [16, 255] on icon at bounding box center [18, 254] width 13 height 13
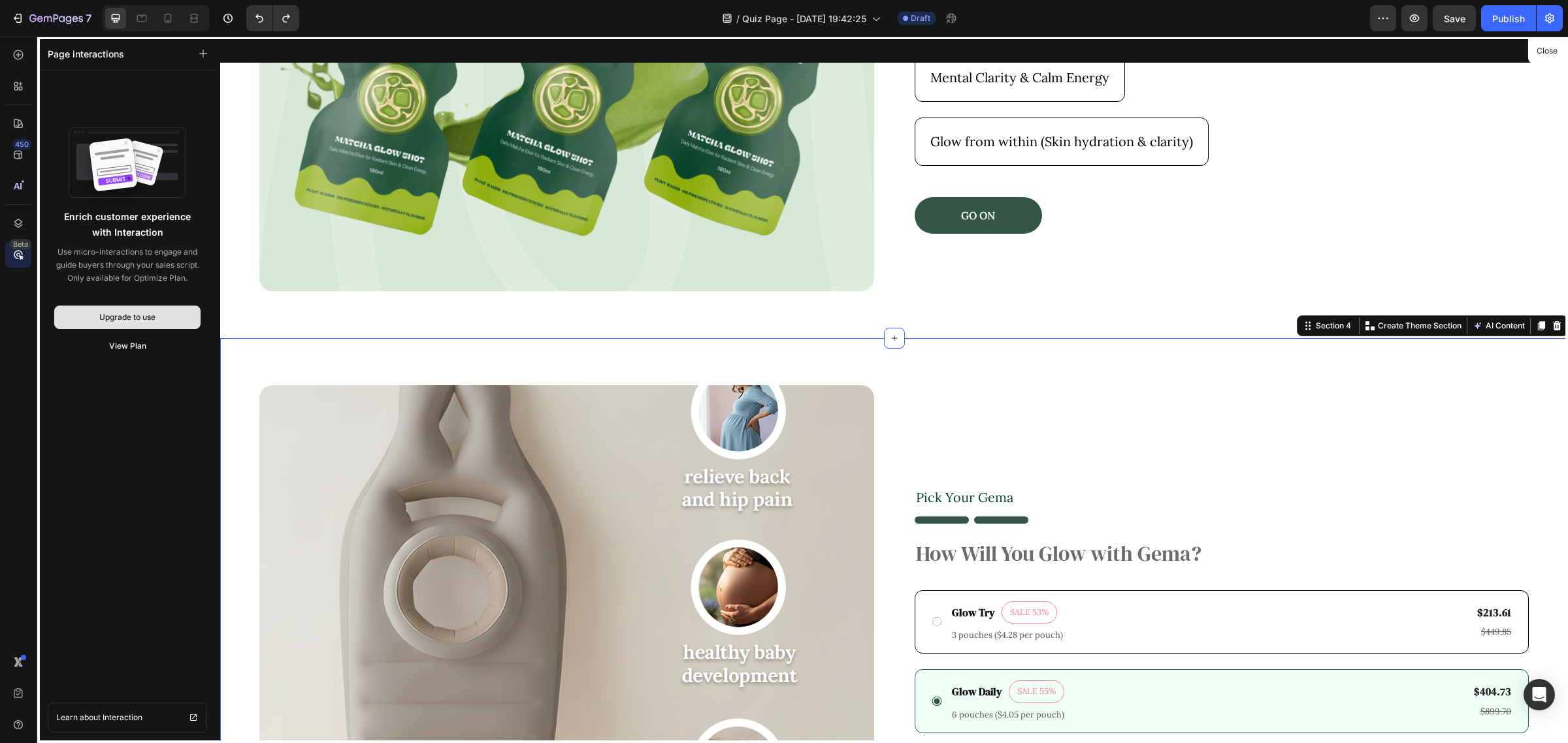
click at [138, 317] on div "Upgrade to use" at bounding box center [128, 317] width 56 height 12
click at [129, 320] on div "Upgrade to use" at bounding box center [128, 317] width 56 height 12
click at [125, 344] on div "View Plan" at bounding box center [128, 346] width 37 height 12
click at [13, 19] on icon "button" at bounding box center [17, 18] width 13 height 13
